Goal: Task Accomplishment & Management: Manage account settings

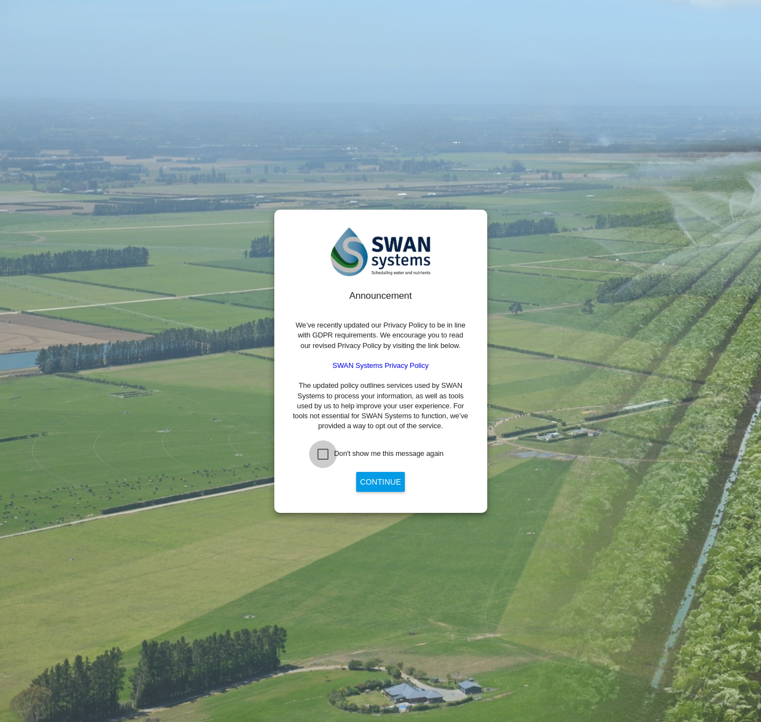
click at [326, 452] on div "Don't show me this message again" at bounding box center [323, 454] width 11 height 11
click at [371, 480] on button "Continue" at bounding box center [380, 482] width 49 height 20
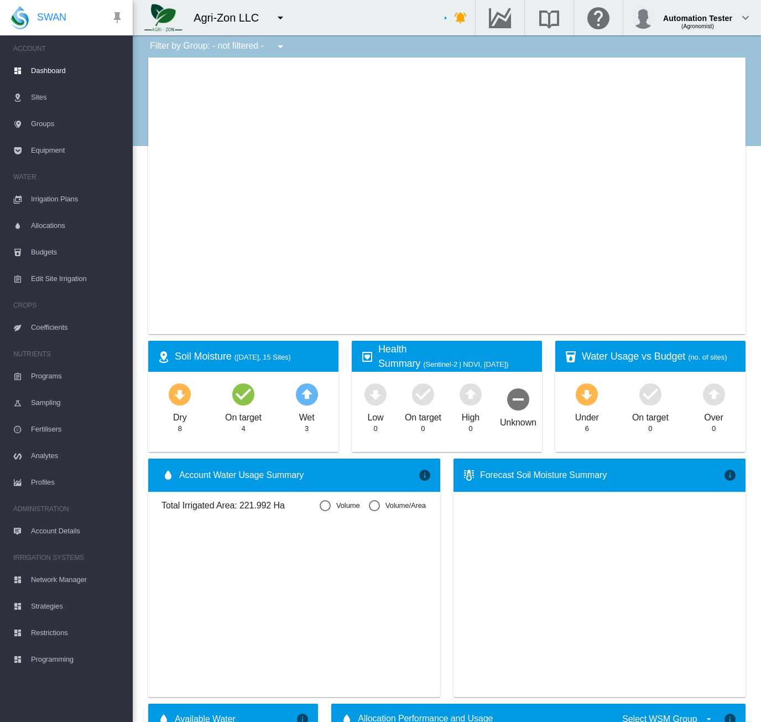
click at [277, 18] on md-icon "icon-menu-down" at bounding box center [280, 17] width 13 height 13
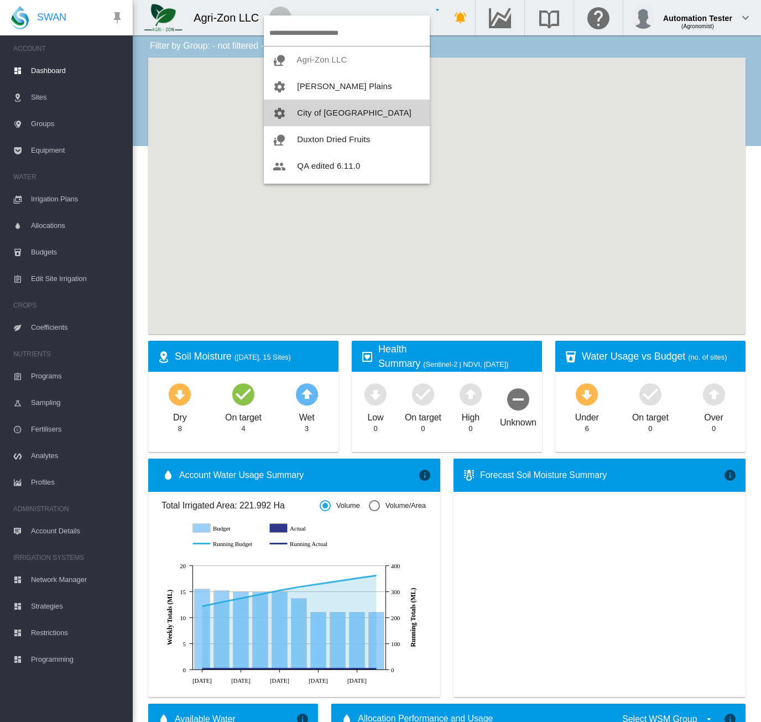
click at [324, 109] on span "City of [GEOGRAPHIC_DATA]" at bounding box center [354, 112] width 115 height 9
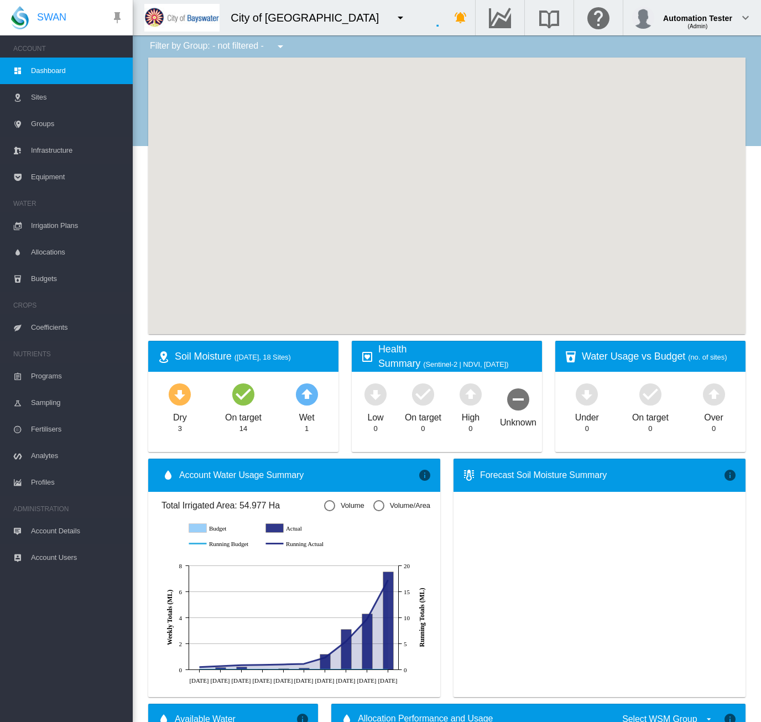
type input "**********"
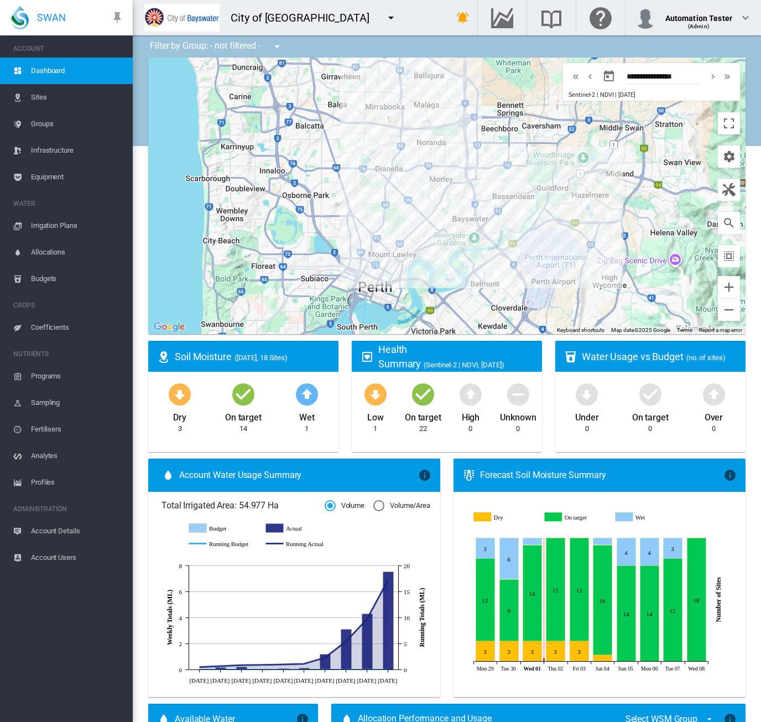
click at [384, 19] on md-icon "icon-menu-down" at bounding box center [390, 17] width 13 height 13
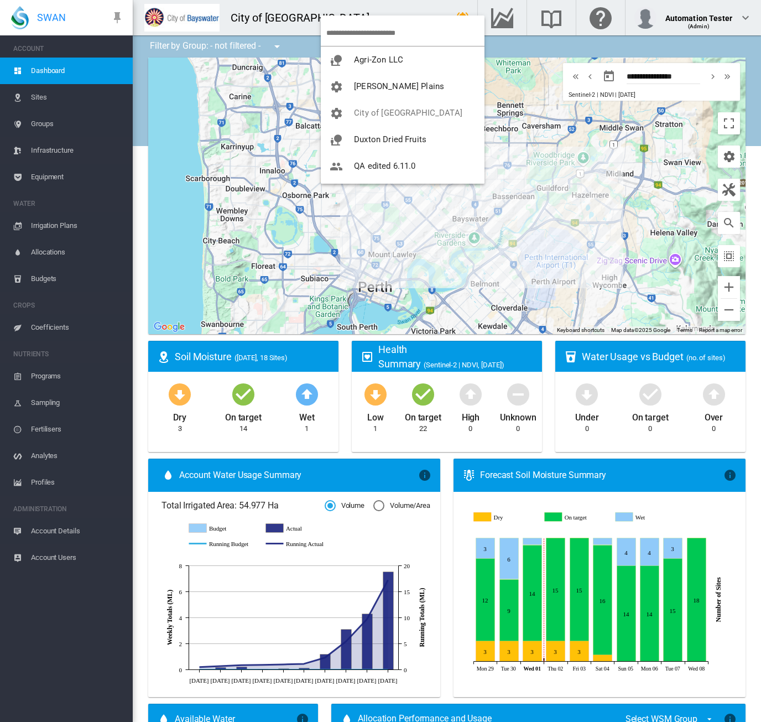
click at [395, 10] on md-backdrop at bounding box center [380, 361] width 761 height 722
